Goal: Find contact information: Find contact information

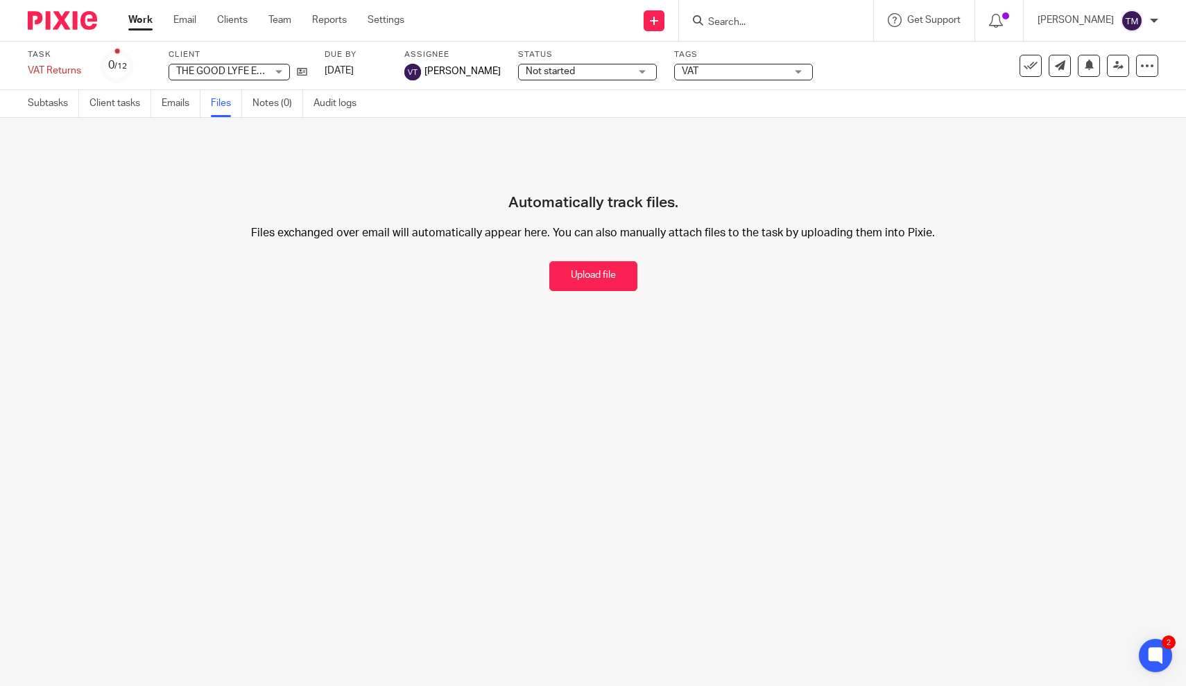
click at [760, 25] on input "Search" at bounding box center [768, 23] width 125 height 12
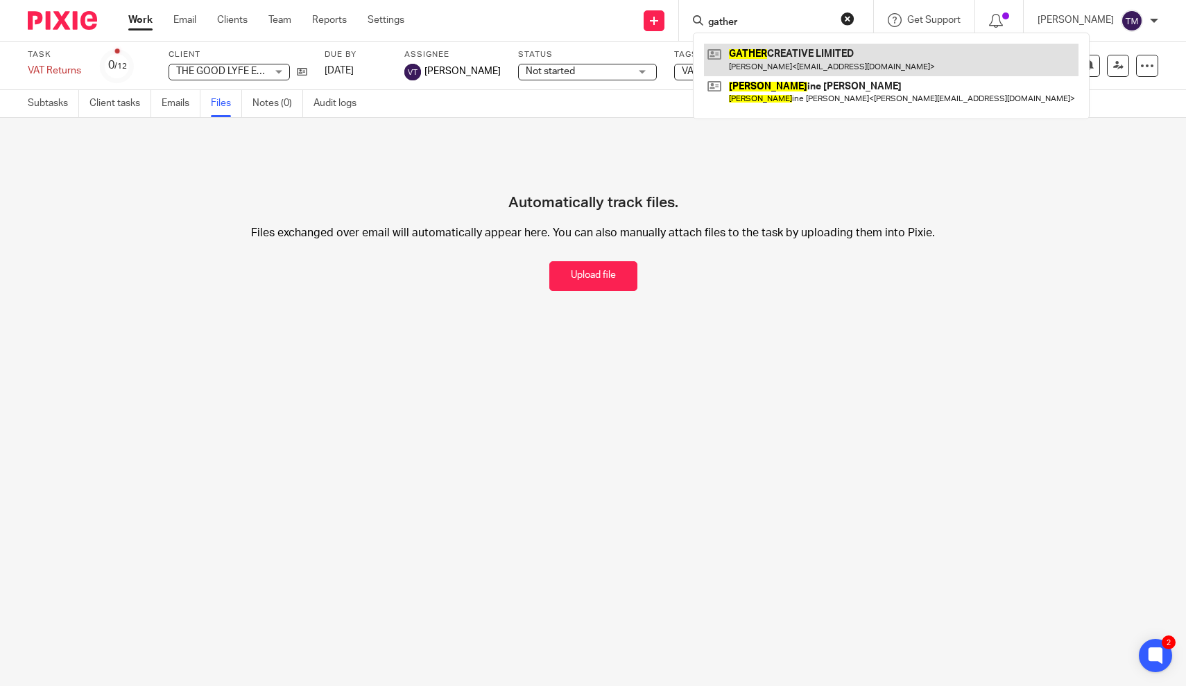
type input "gather"
click at [777, 54] on link at bounding box center [891, 60] width 374 height 32
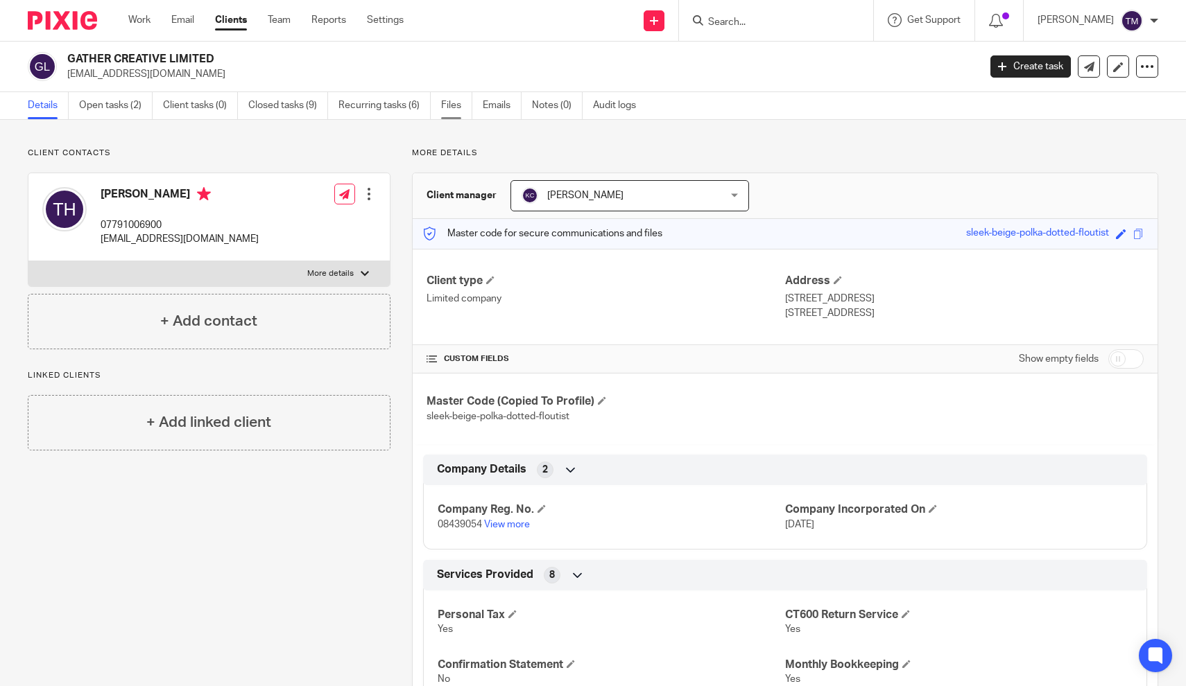
click at [447, 113] on link "Files" at bounding box center [456, 105] width 31 height 27
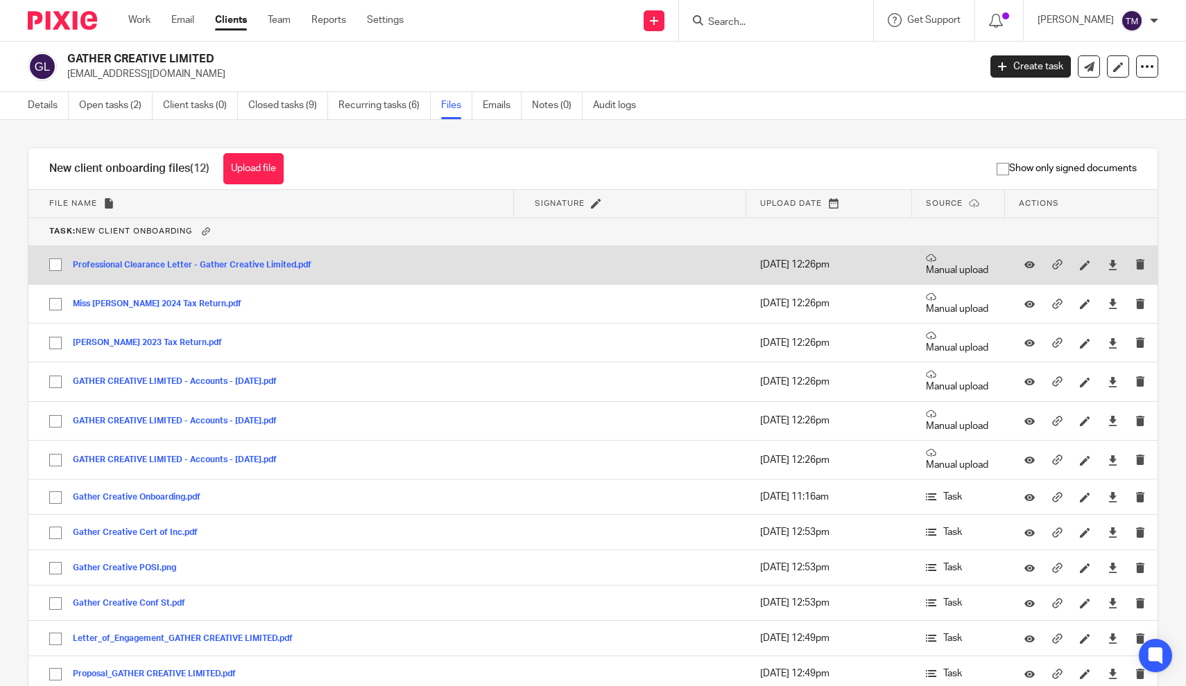
click at [233, 268] on button "Professional Clearance Letter - Gather Creative Limited.pdf" at bounding box center [197, 266] width 249 height 10
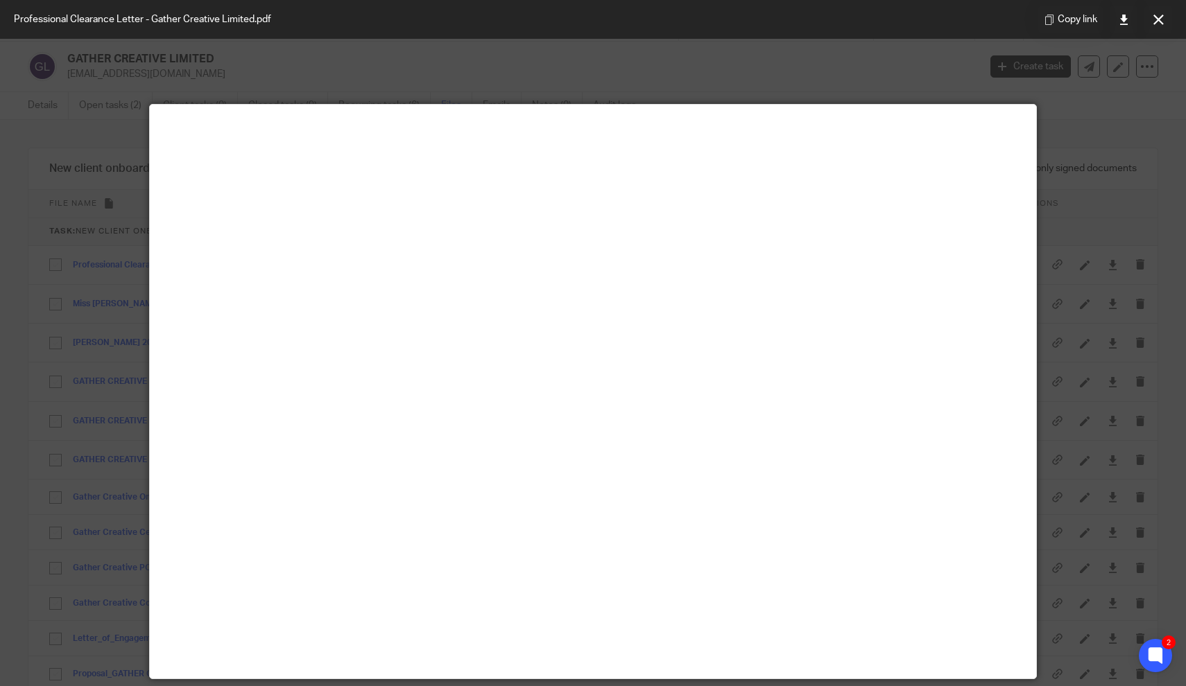
click at [639, 84] on div at bounding box center [593, 343] width 1186 height 686
click at [1160, 19] on icon at bounding box center [1158, 20] width 10 height 10
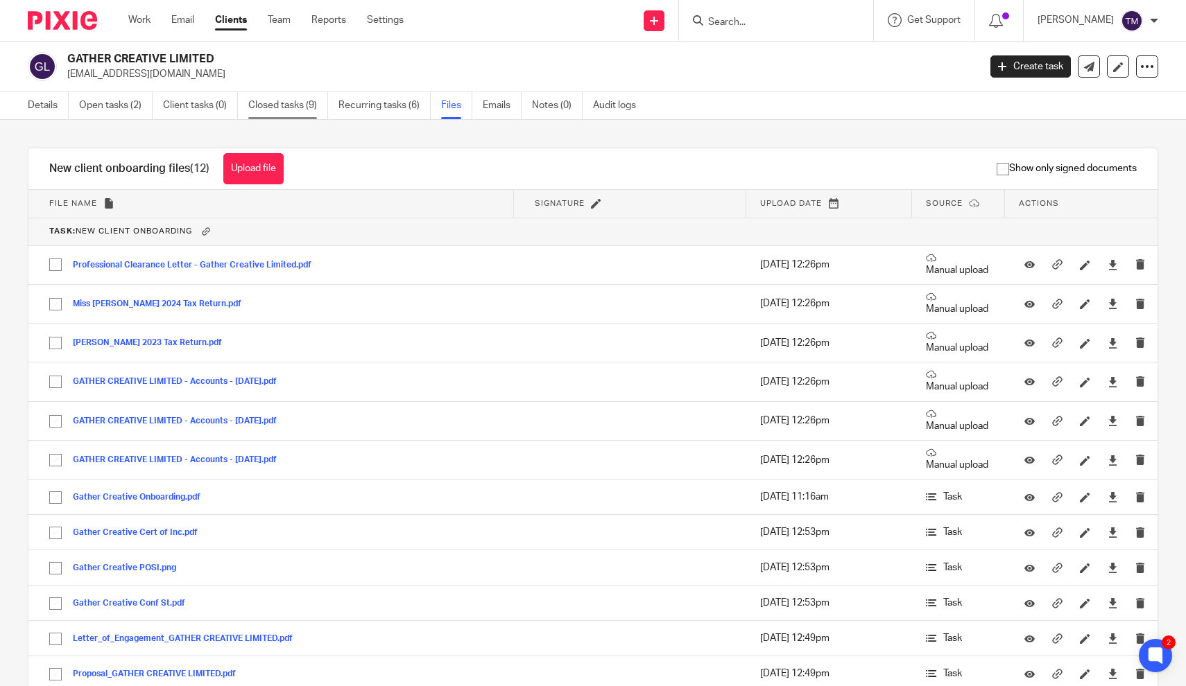
click at [295, 112] on link "Closed tasks (9)" at bounding box center [288, 105] width 80 height 27
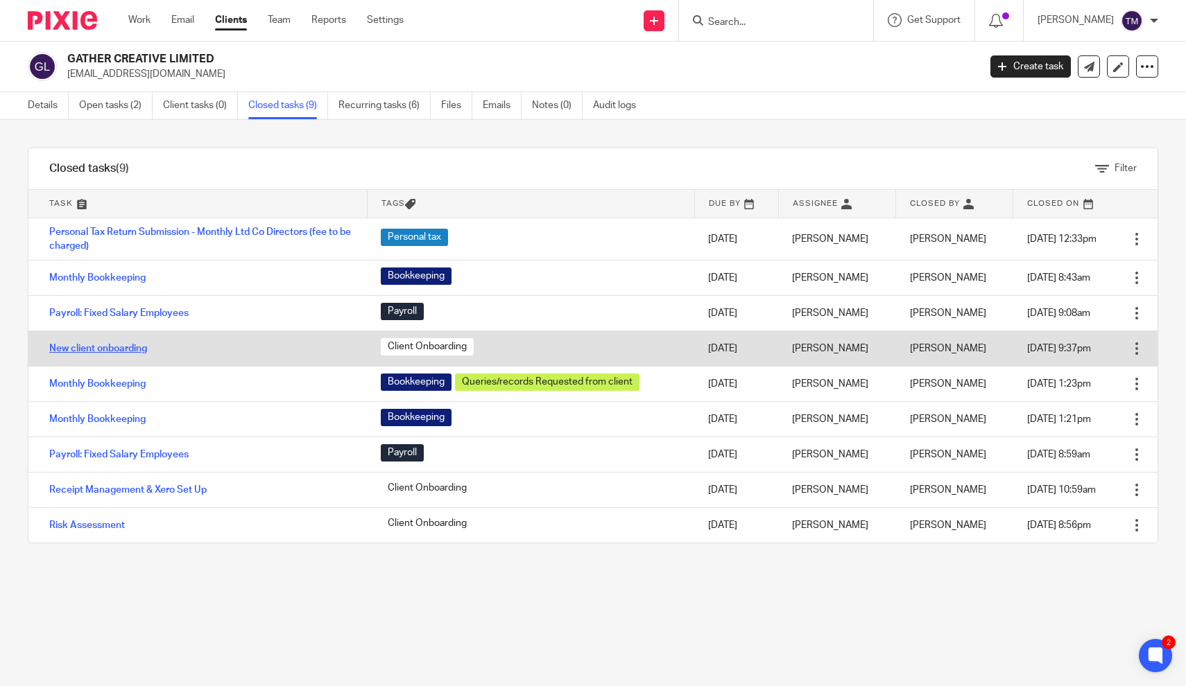
click at [123, 353] on link "New client onboarding" at bounding box center [98, 349] width 98 height 10
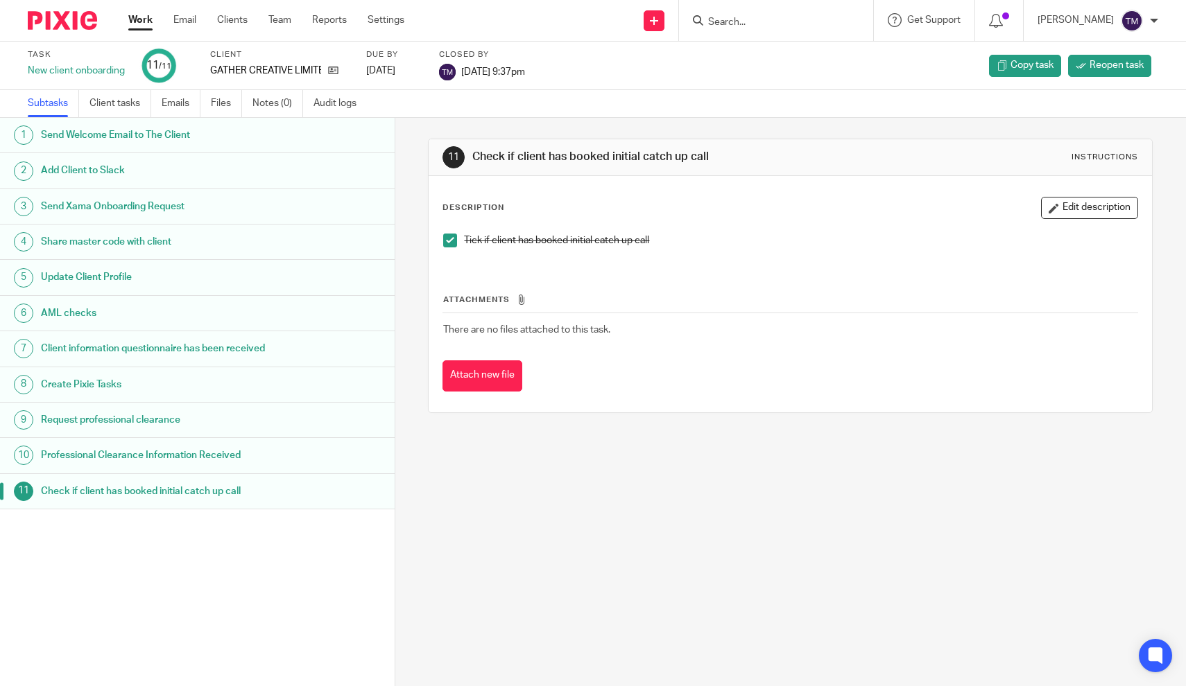
click at [127, 466] on h1 "Professional Clearance Information Received" at bounding box center [154, 455] width 227 height 21
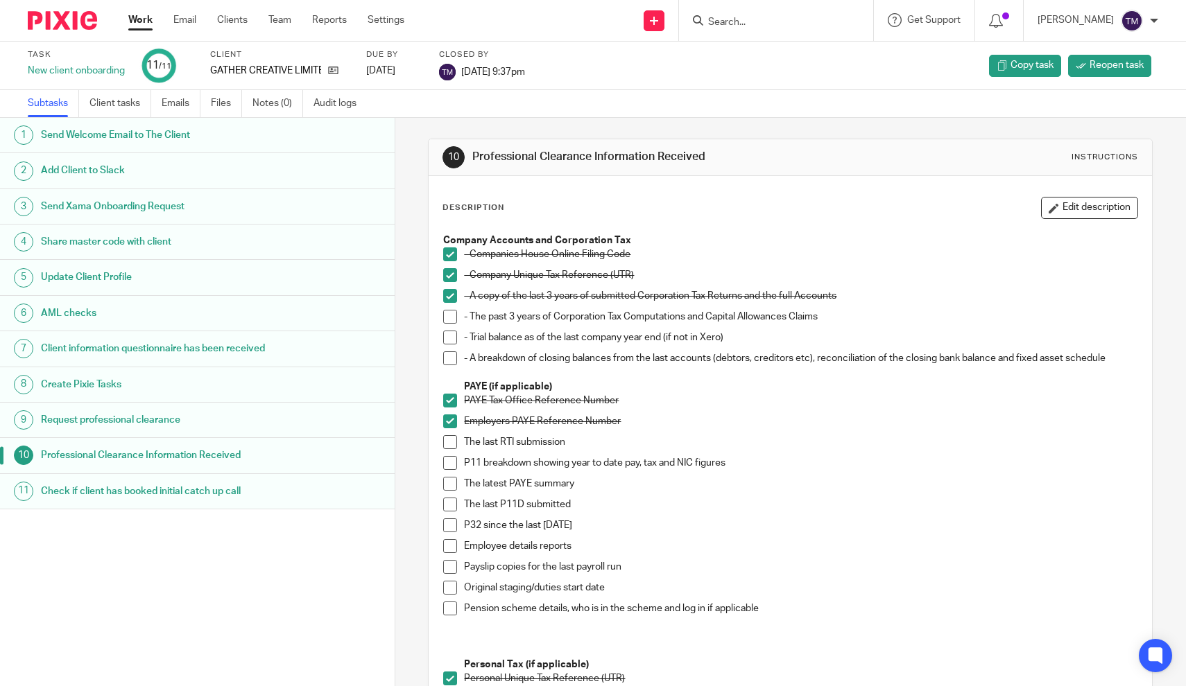
click at [796, 485] on p "The latest PAYE summary" at bounding box center [800, 484] width 673 height 14
click at [107, 431] on h1 "Request professional clearance" at bounding box center [154, 420] width 227 height 21
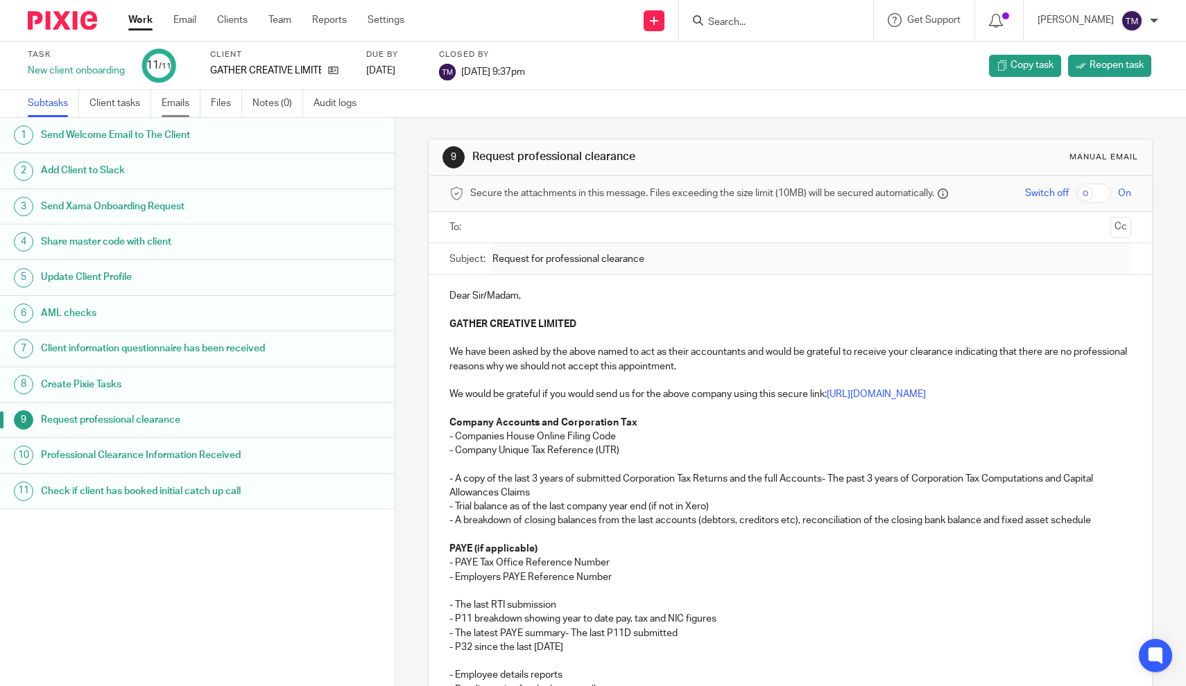
click at [182, 111] on link "Emails" at bounding box center [181, 103] width 39 height 27
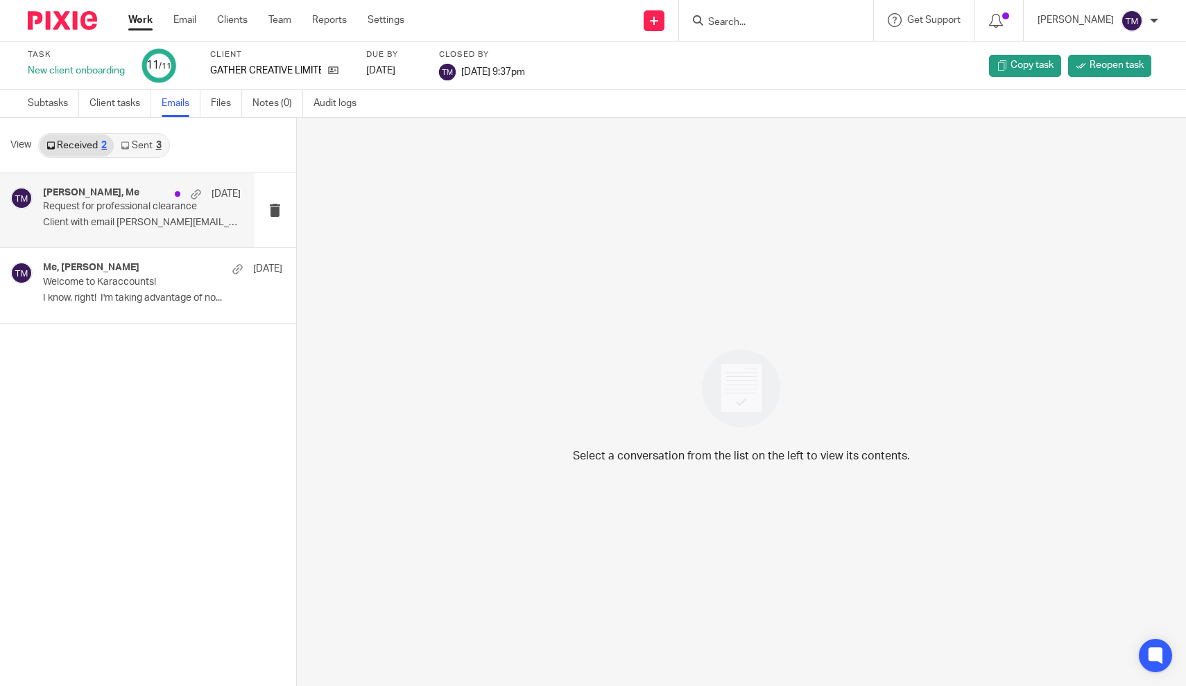
click at [144, 218] on p "Client with email [PERSON_NAME][EMAIL_ADDRESS][DOMAIN_NAME]..." at bounding box center [142, 223] width 198 height 12
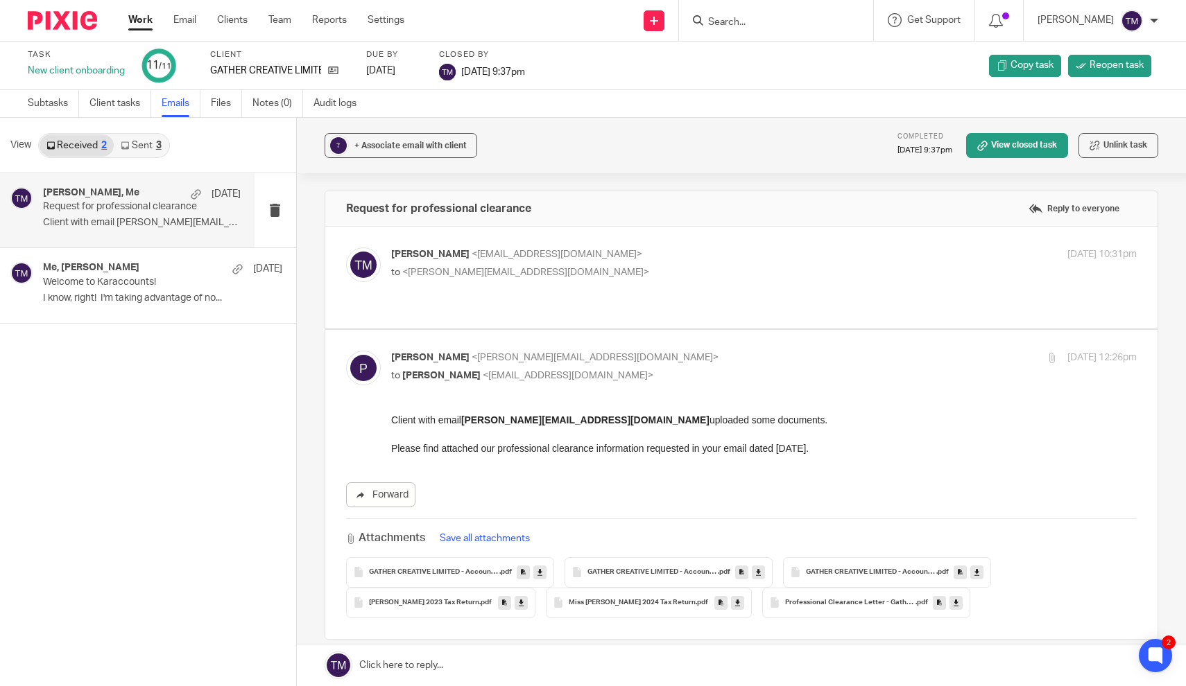
drag, startPoint x: 607, startPoint y: 422, endPoint x: 467, endPoint y: 421, distance: 140.7
click at [467, 421] on p "Client with email [PERSON_NAME][EMAIL_ADDRESS][DOMAIN_NAME] uploaded some docum…" at bounding box center [763, 434] width 746 height 42
copy p "[PERSON_NAME][EMAIL_ADDRESS][DOMAIN_NAME]"
